Goal: Task Accomplishment & Management: Manage account settings

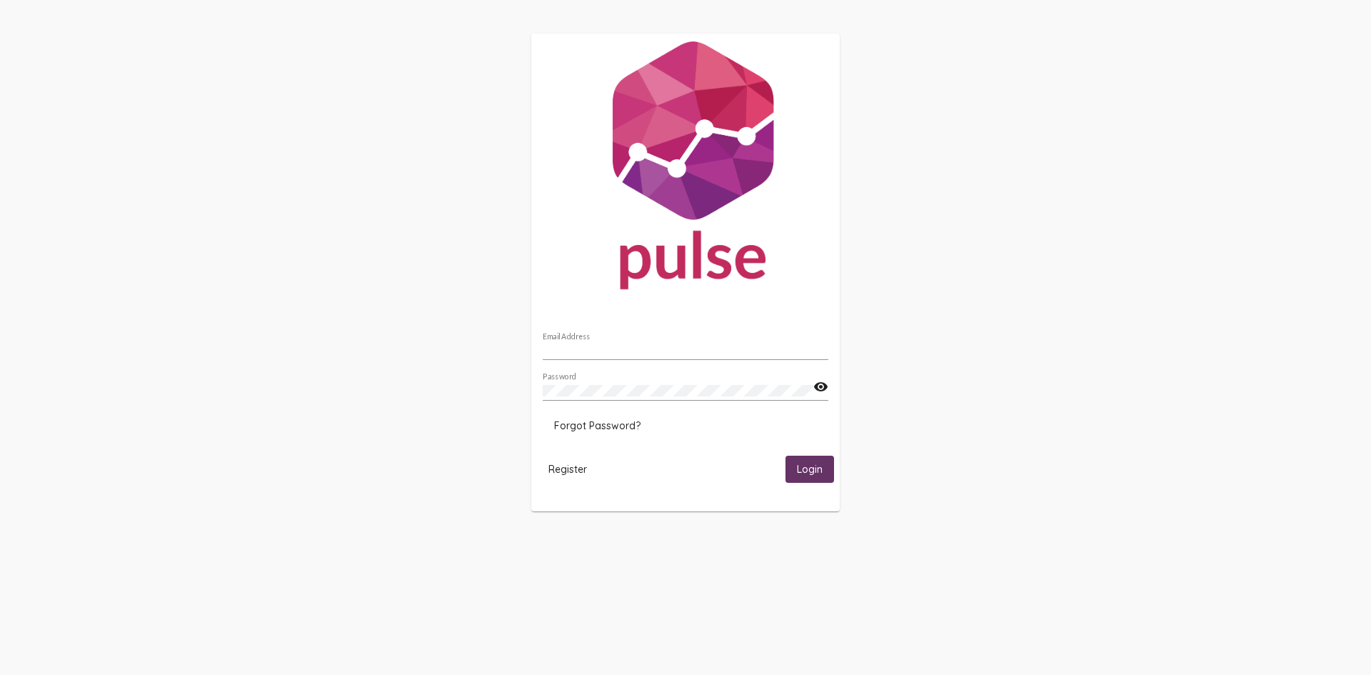
type input "[DOMAIN_NAME][EMAIL_ADDRESS][DOMAIN_NAME]"
drag, startPoint x: 782, startPoint y: 451, endPoint x: 797, endPoint y: 460, distance: 17.9
click at [783, 451] on mat-card-actions "Register Login" at bounding box center [685, 469] width 297 height 38
click at [797, 460] on button "Login" at bounding box center [809, 469] width 49 height 26
